Goal: Use online tool/utility: Use online tool/utility

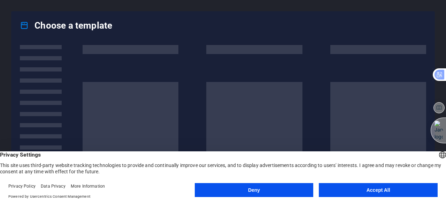
scroll to position [191, 0]
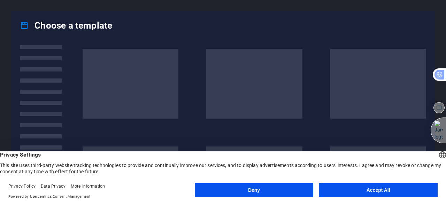
click at [256, 190] on button "Deny" at bounding box center [254, 190] width 119 height 14
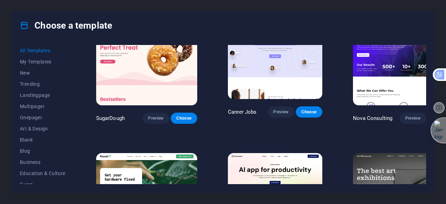
scroll to position [0, 0]
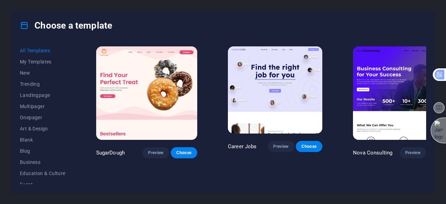
click at [434, 150] on span "Choose" at bounding box center [441, 153] width 15 height 6
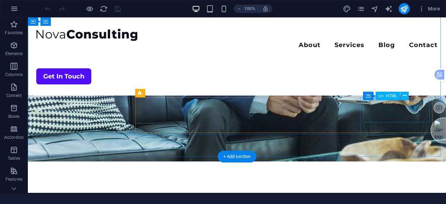
scroll to position [153, 0]
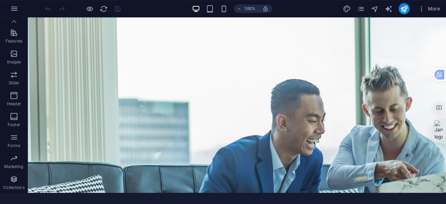
scroll to position [0, 0]
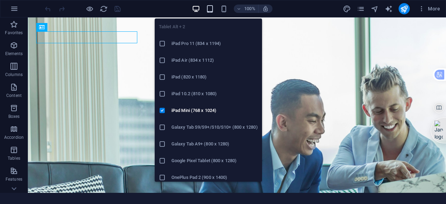
click at [211, 8] on icon "button" at bounding box center [210, 9] width 8 height 8
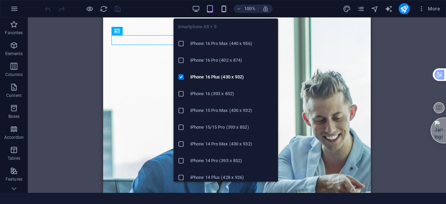
click at [224, 6] on icon "button" at bounding box center [224, 9] width 8 height 8
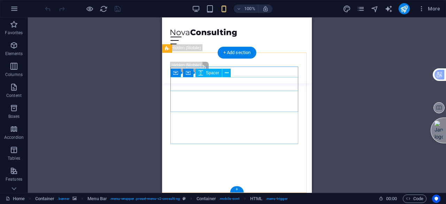
scroll to position [2066, 0]
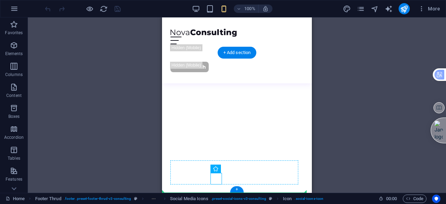
drag, startPoint x: 217, startPoint y: 181, endPoint x: 243, endPoint y: 180, distance: 26.2
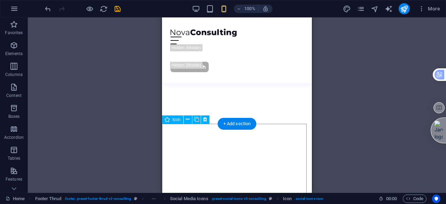
scroll to position [2210, 0]
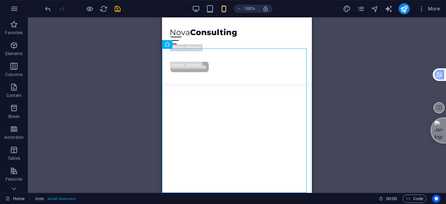
click at [322, 78] on div "Drag here to replace the existing content. Press “Ctrl” if you want to create a…" at bounding box center [237, 104] width 419 height 175
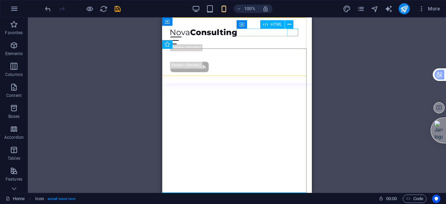
click at [290, 37] on div "Menu" at bounding box center [237, 41] width 133 height 8
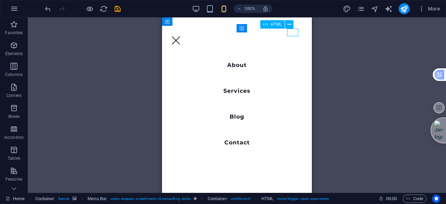
click at [182, 37] on div "Menu" at bounding box center [176, 41] width 11 height 8
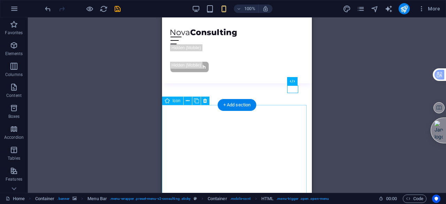
scroll to position [2138, 0]
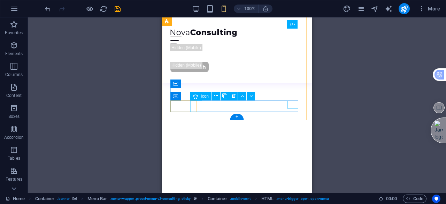
select select "xMidYMid"
select select "px"
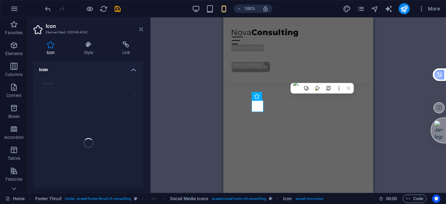
click at [142, 28] on icon at bounding box center [141, 30] width 4 height 6
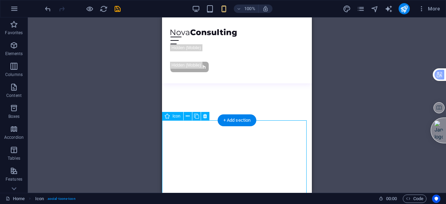
select select "xMidYMid"
select select "px"
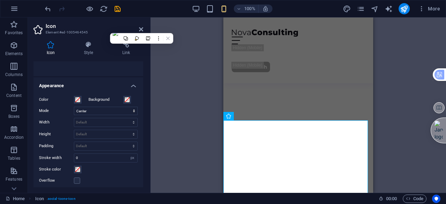
scroll to position [135, 0]
click at [141, 30] on icon at bounding box center [141, 30] width 4 height 6
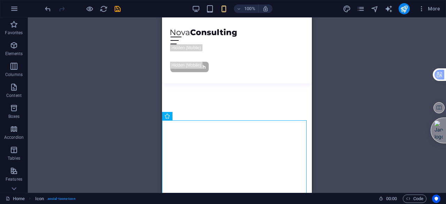
scroll to position [2124, 0]
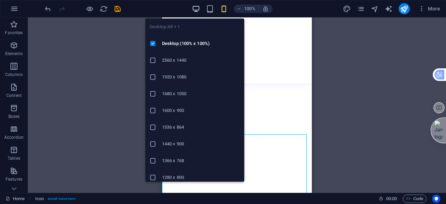
click at [195, 9] on icon "button" at bounding box center [196, 9] width 8 height 8
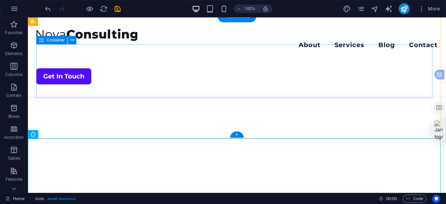
scroll to position [1775, 0]
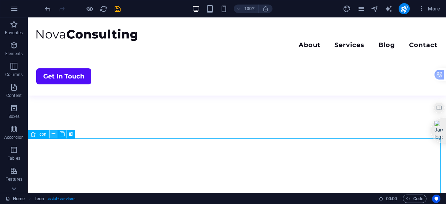
click at [54, 134] on icon at bounding box center [54, 133] width 4 height 7
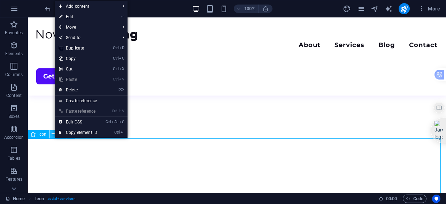
click at [54, 134] on icon at bounding box center [54, 133] width 4 height 7
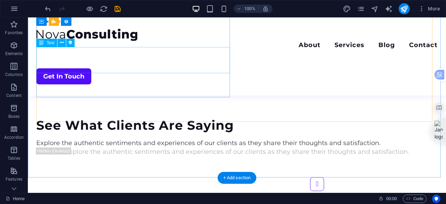
scroll to position [1614, 0]
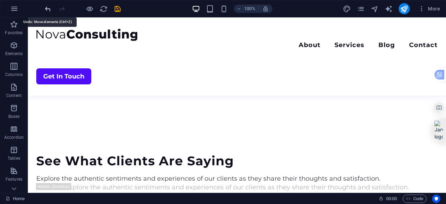
click at [47, 8] on icon "undo" at bounding box center [48, 9] width 8 height 8
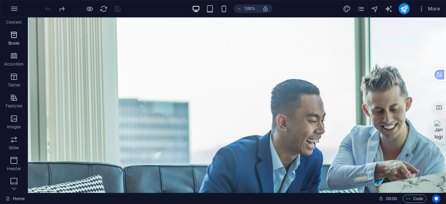
scroll to position [0, 0]
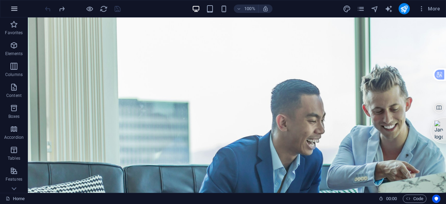
click at [17, 7] on icon "button" at bounding box center [14, 9] width 8 height 8
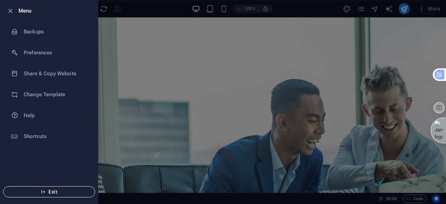
click at [45, 191] on icon "button" at bounding box center [43, 191] width 5 height 5
click at [13, 9] on icon "button" at bounding box center [10, 11] width 8 height 8
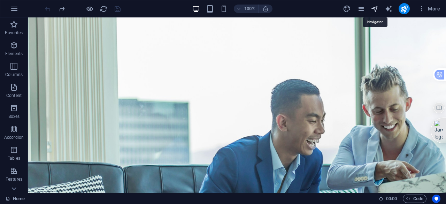
click at [378, 7] on icon "navigator" at bounding box center [375, 9] width 8 height 8
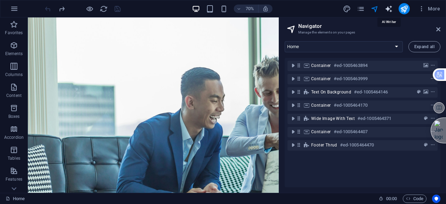
click at [388, 6] on icon "text_generator" at bounding box center [389, 9] width 8 height 8
select select "English"
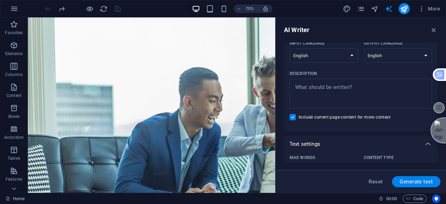
scroll to position [62, 0]
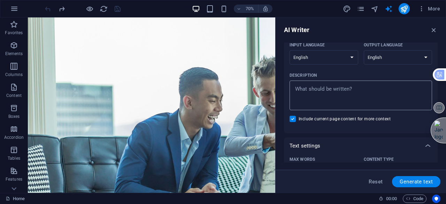
type textarea "x"
click at [356, 88] on textarea "Description x ​" at bounding box center [361, 95] width 136 height 23
paste textarea "Overview The site is a personal portfolio / personal website belonging to someo…"
type textarea "Overview The site is a personal portfolio / personal website belonging to someo…"
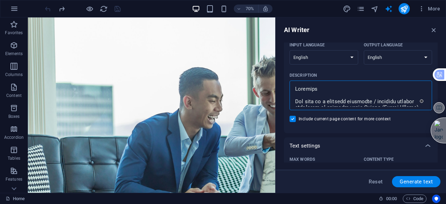
type textarea "x"
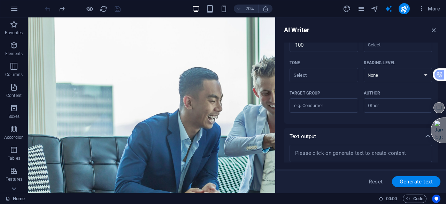
scroll to position [190, 0]
type textarea "Overview The site is a personal portfolio / personal website belonging to someo…"
click at [421, 182] on span "Generate text" at bounding box center [416, 182] width 33 height 6
type textarea "x"
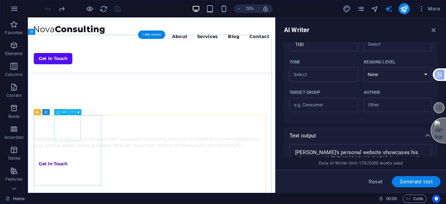
type textarea "x"
type textarea "Ingeri Tresor's personal website showcases his talents as a UI/UX designer and …"
type textarea "x"
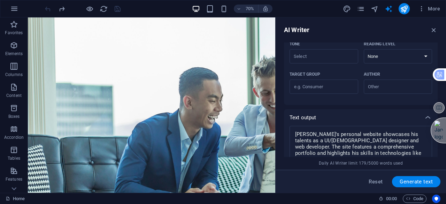
scroll to position [0, 0]
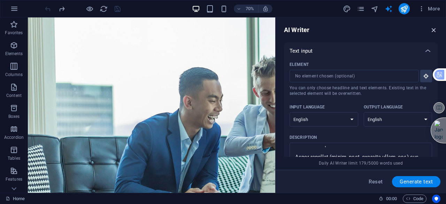
click at [434, 30] on icon "button" at bounding box center [434, 30] width 8 height 8
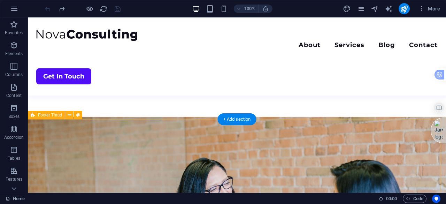
scroll to position [1721, 0]
